Goal: Information Seeking & Learning: Learn about a topic

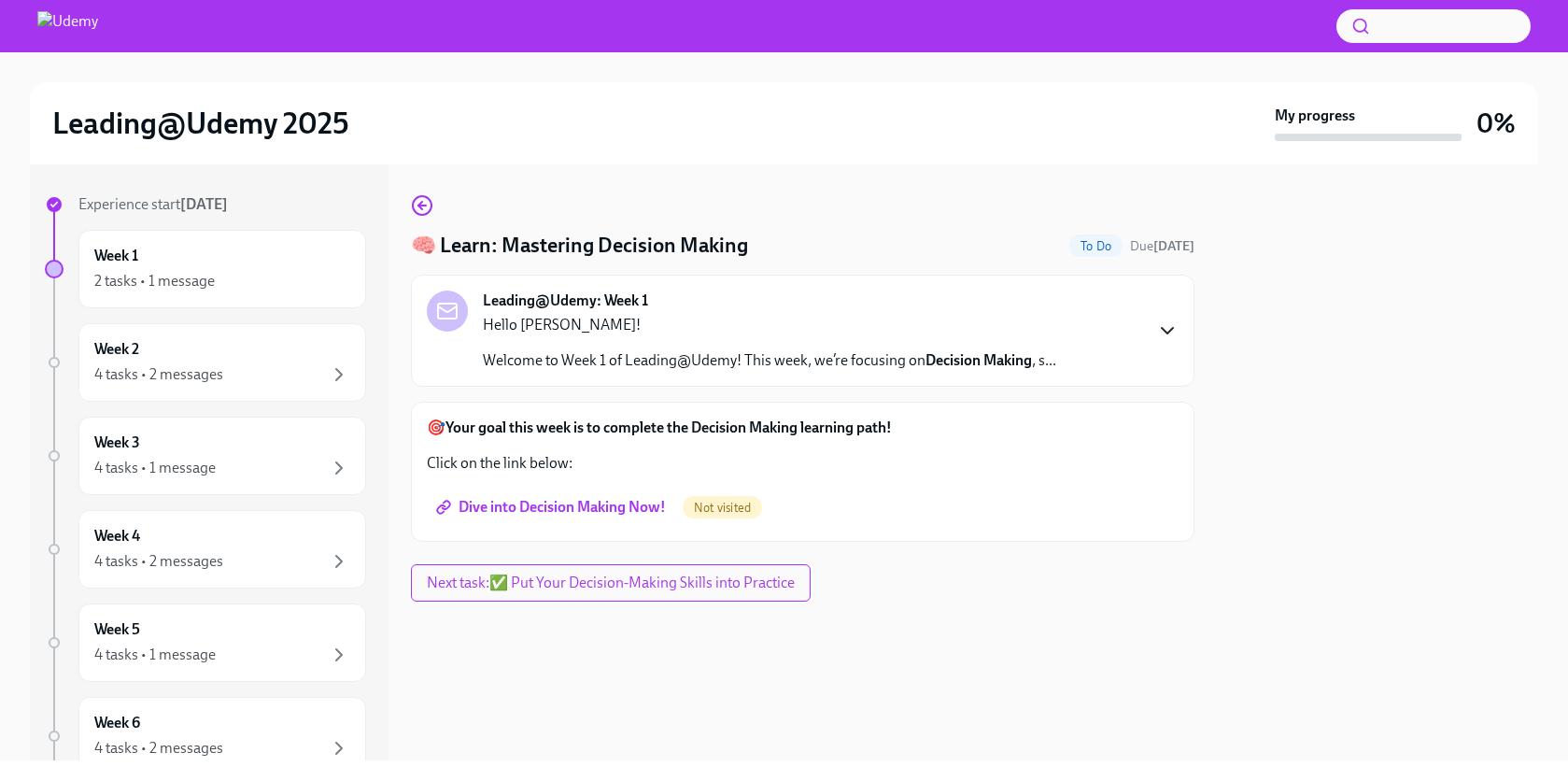
click at [1161, 335] on icon "button" at bounding box center [1168, 330] width 23 height 23
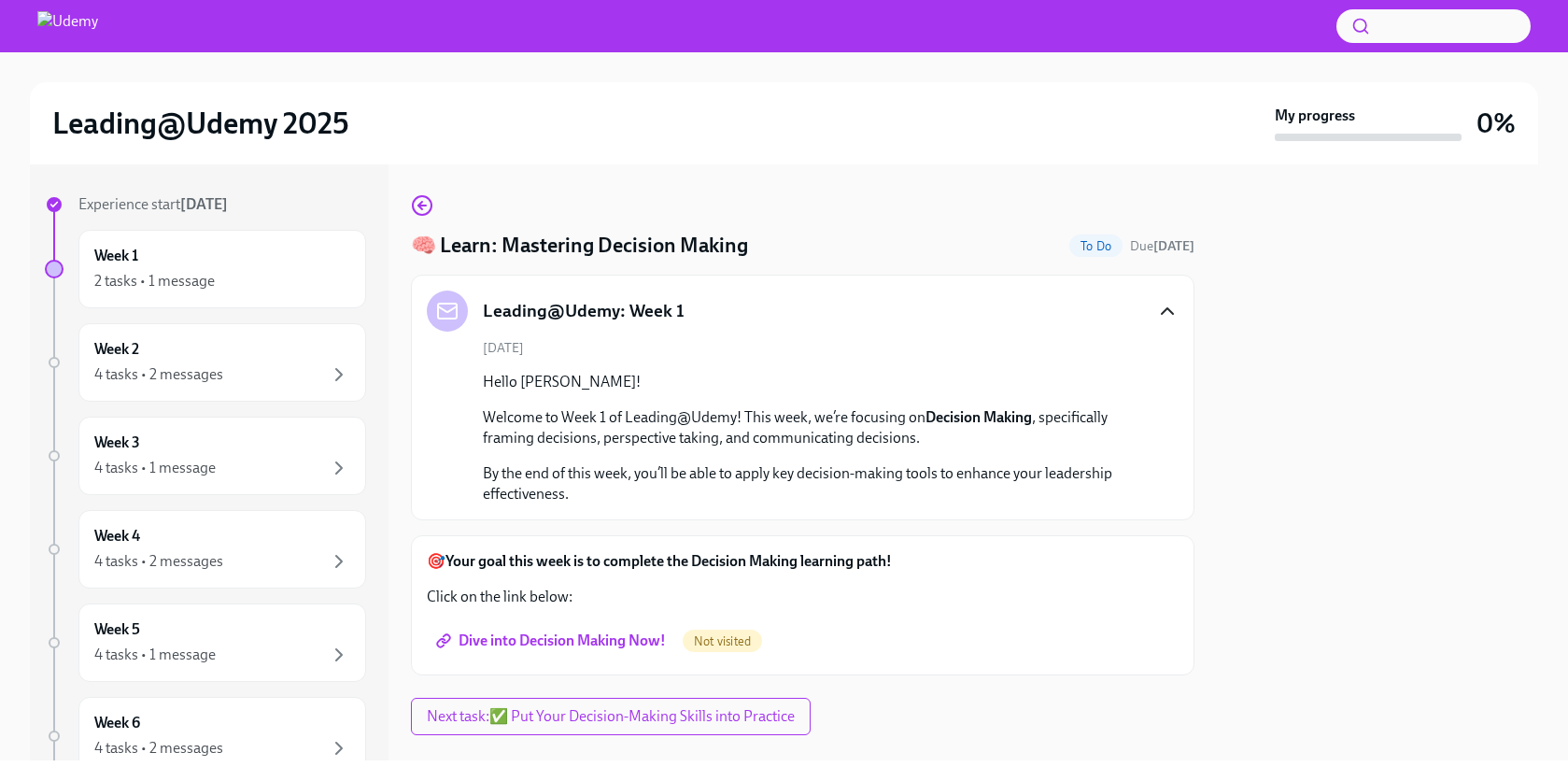
scroll to position [35, 0]
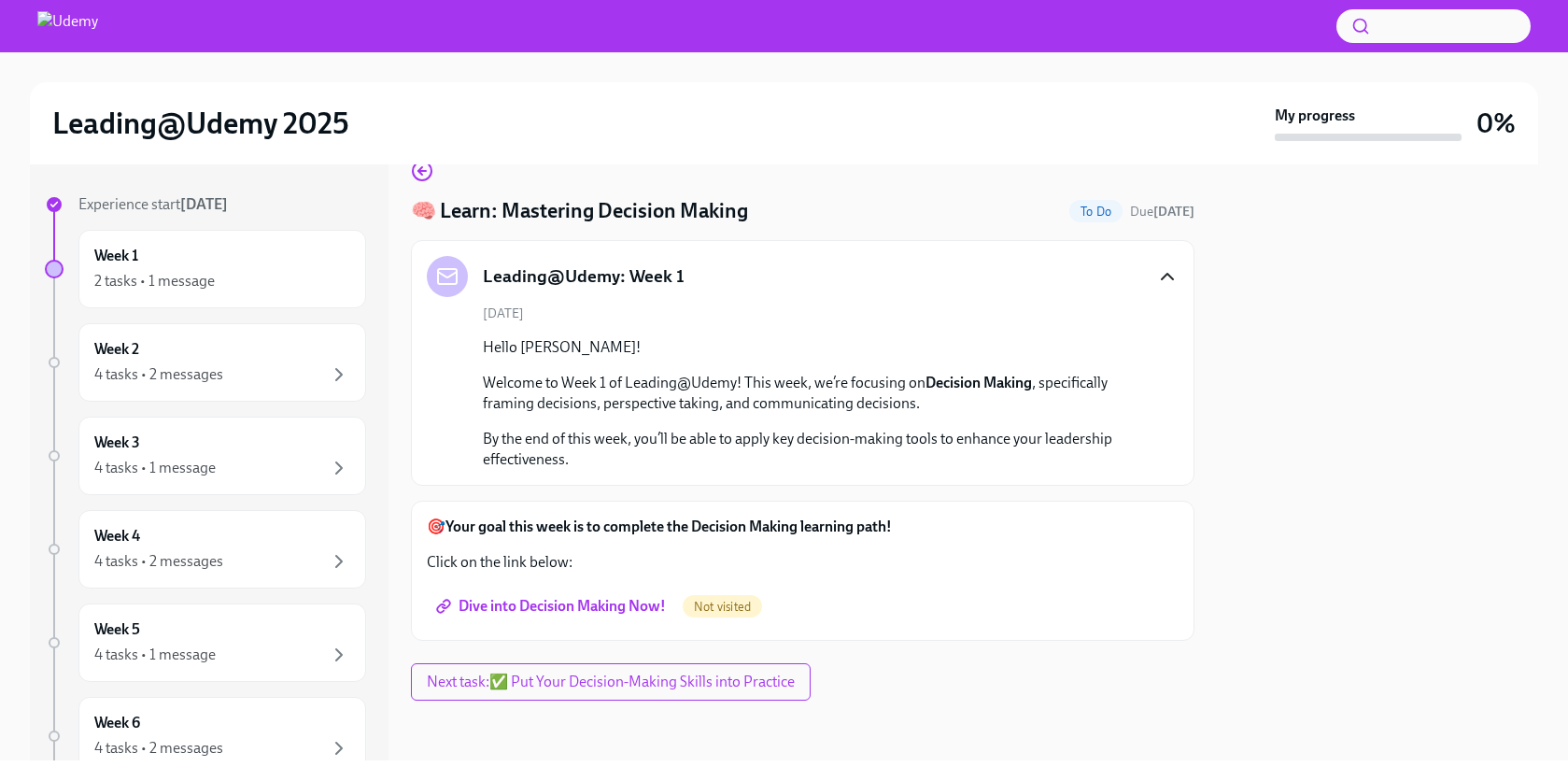
click at [565, 605] on span "Dive into Decision Making Now!" at bounding box center [553, 606] width 226 height 19
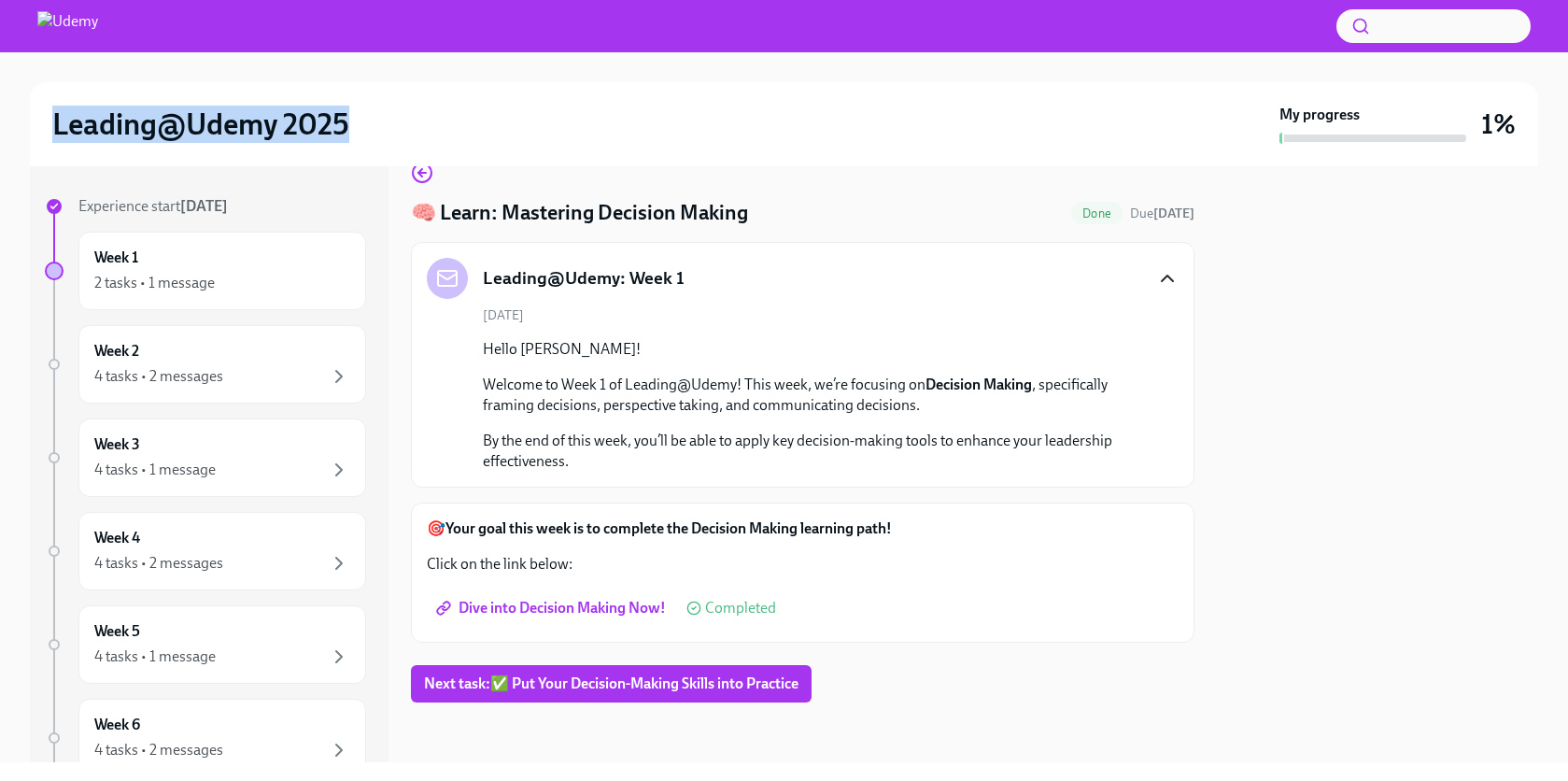
drag, startPoint x: 51, startPoint y: 130, endPoint x: 385, endPoint y: 155, distance: 334.9
click at [385, 155] on div "Leading@Udemy 2025 My progress 1%" at bounding box center [784, 125] width 1509 height 84
copy h2 "Leading@Udemy 2025"
click at [555, 604] on span "Dive into Decision Making Now!" at bounding box center [553, 608] width 226 height 19
click at [224, 365] on div "4 tasks • 2 messages" at bounding box center [222, 376] width 256 height 23
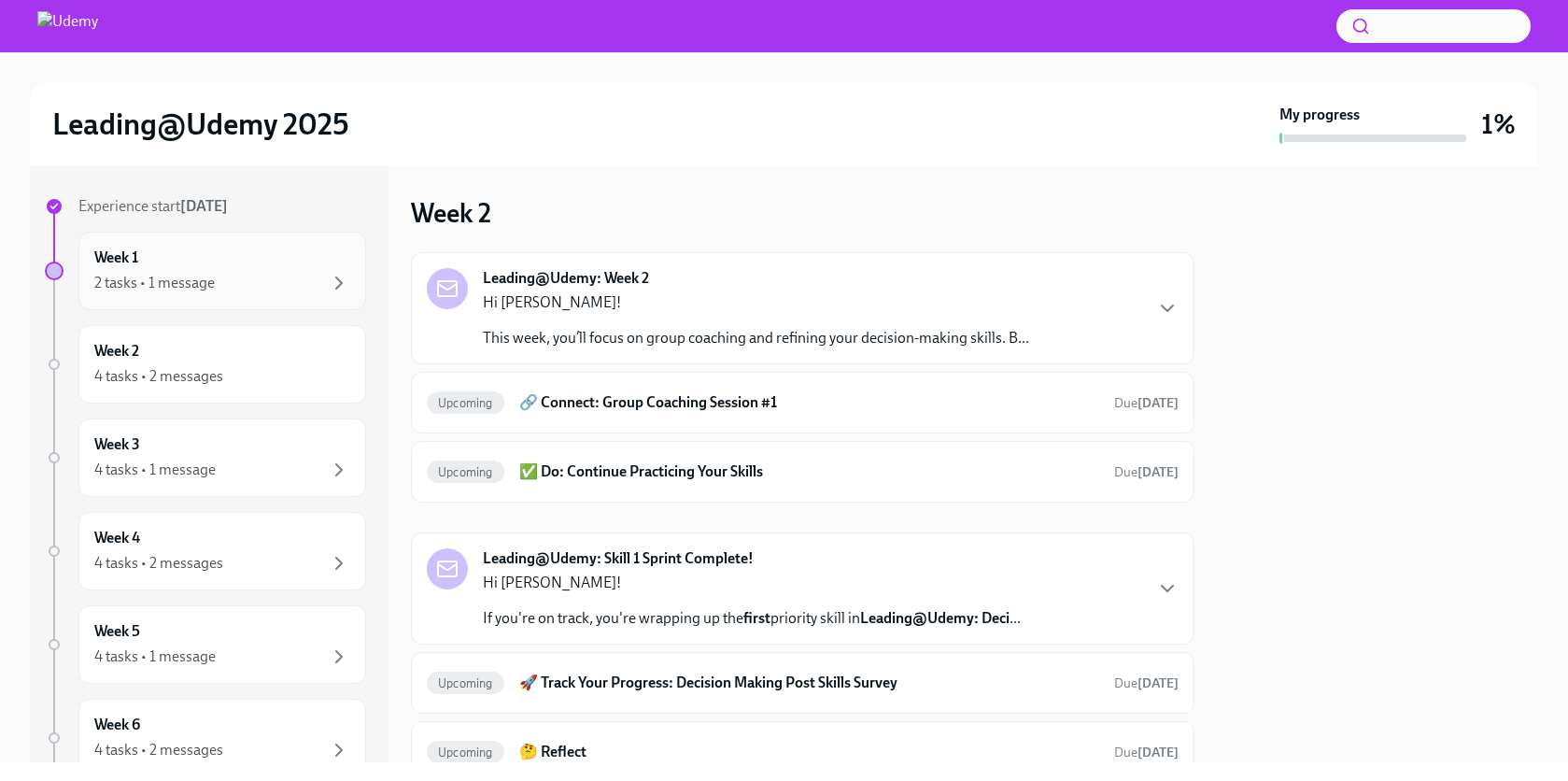
click at [199, 268] on div "Week 1 2 tasks • 1 message" at bounding box center [222, 271] width 256 height 47
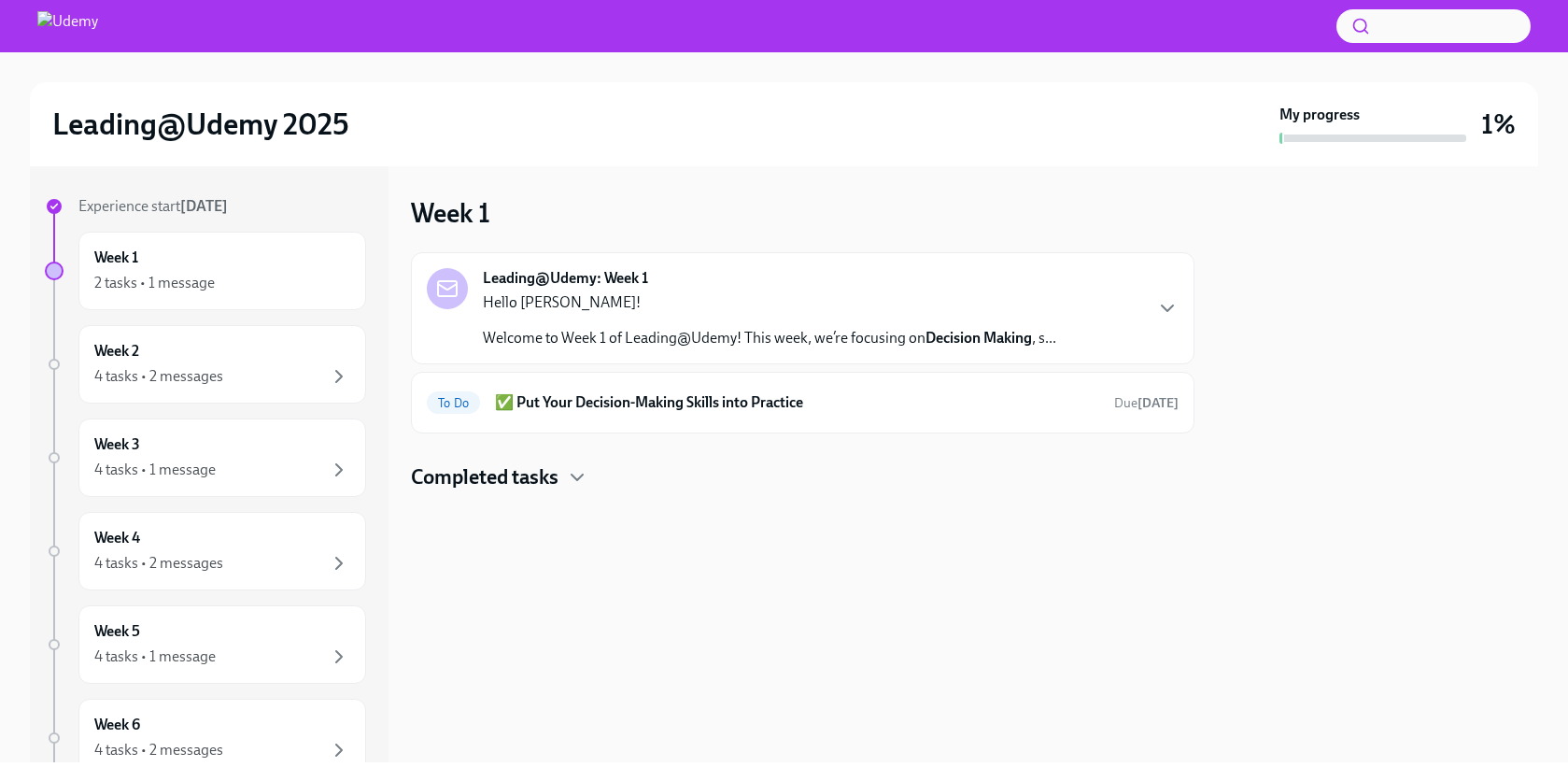
click at [1084, 299] on div "Leading@Udemy: Week 1 Hello [PERSON_NAME]! Welcome to Week 1 of Leading@Udemy! …" at bounding box center [803, 309] width 752 height 81
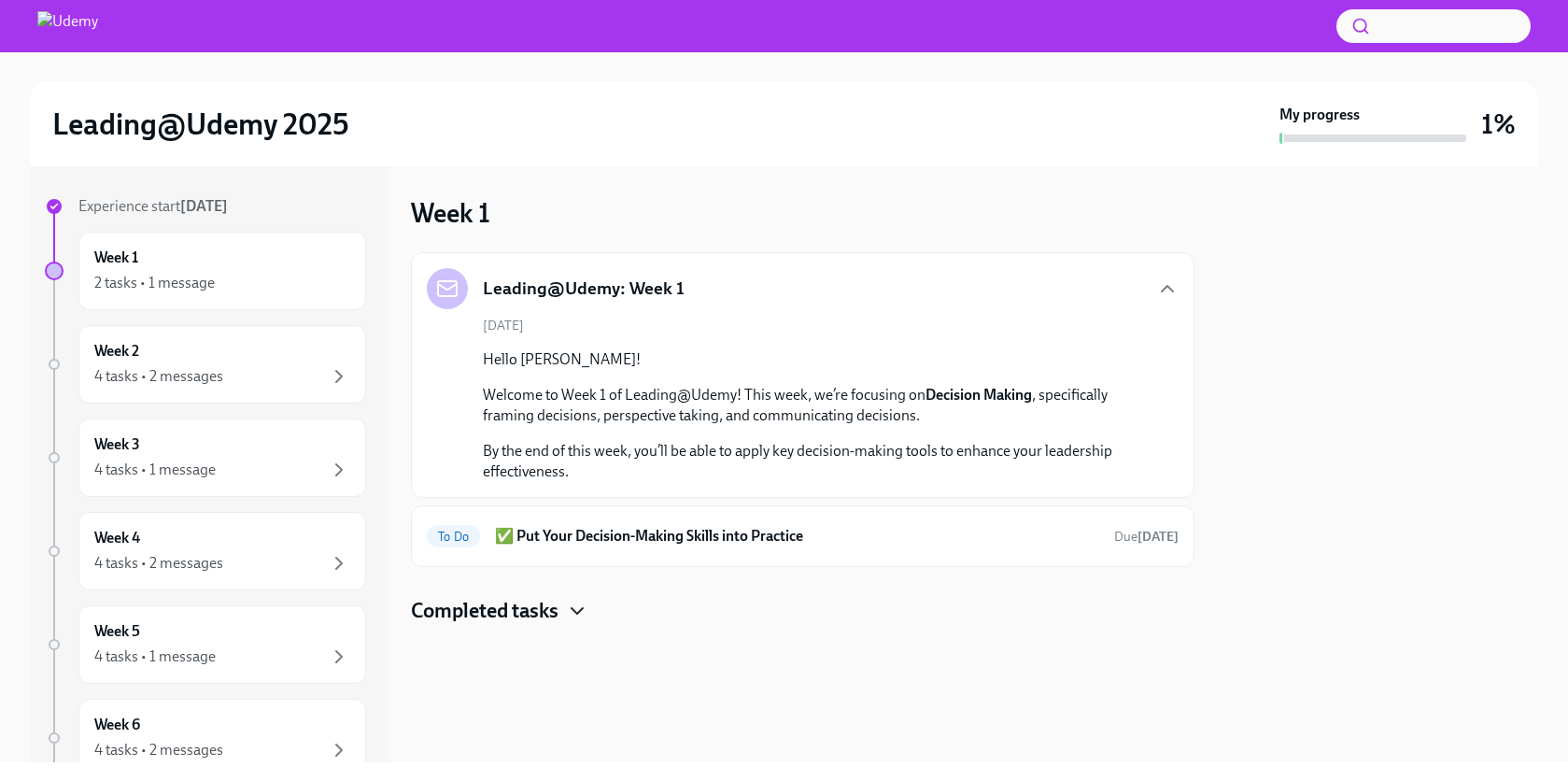
click at [582, 607] on icon "button" at bounding box center [577, 611] width 23 height 23
click at [600, 664] on h6 "🧠 Learn: Mastering Decision Making" at bounding box center [776, 670] width 567 height 21
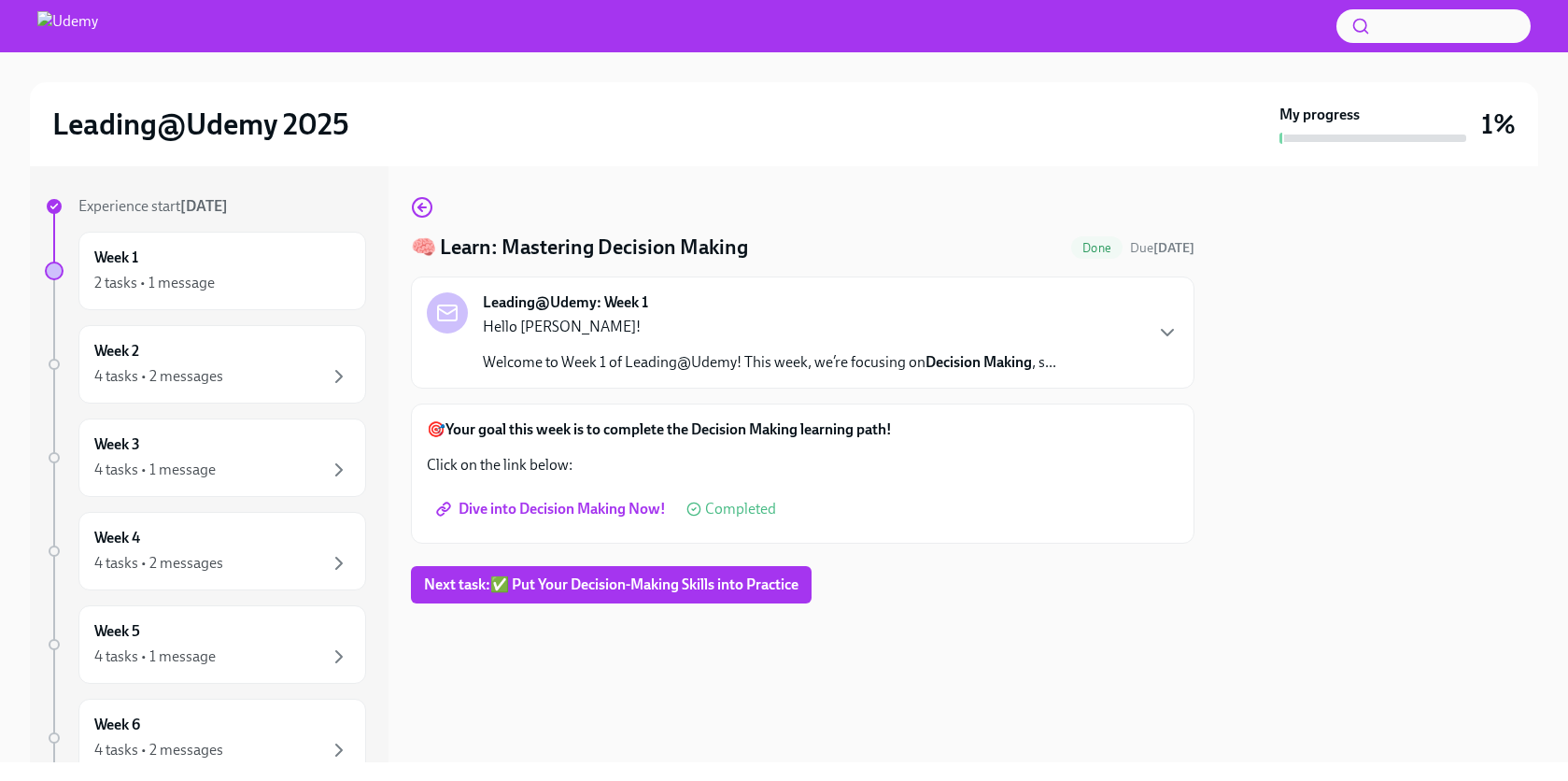
click at [586, 506] on span "Dive into Decision Making Now!" at bounding box center [553, 509] width 226 height 19
